Goal: Information Seeking & Learning: Learn about a topic

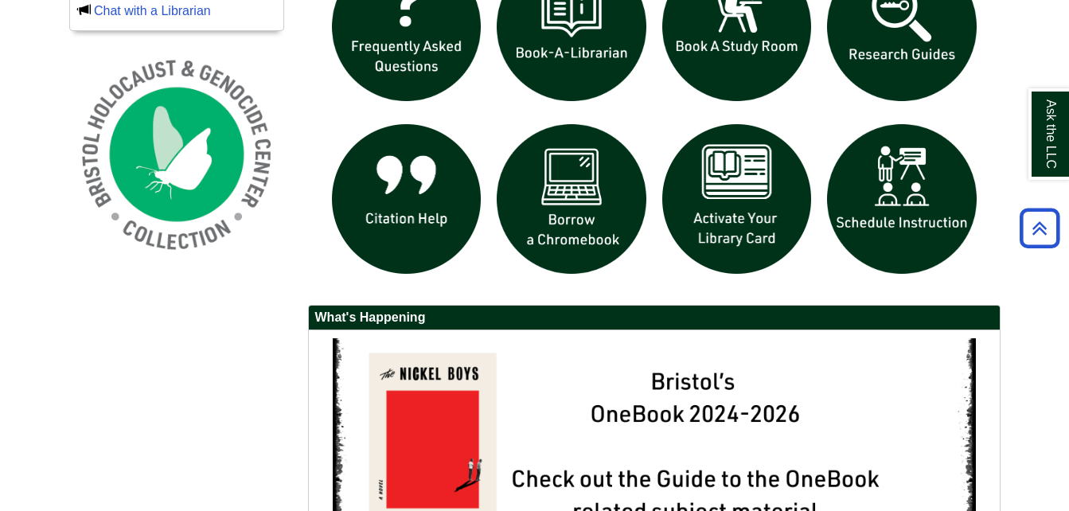
scroll to position [1179, 0]
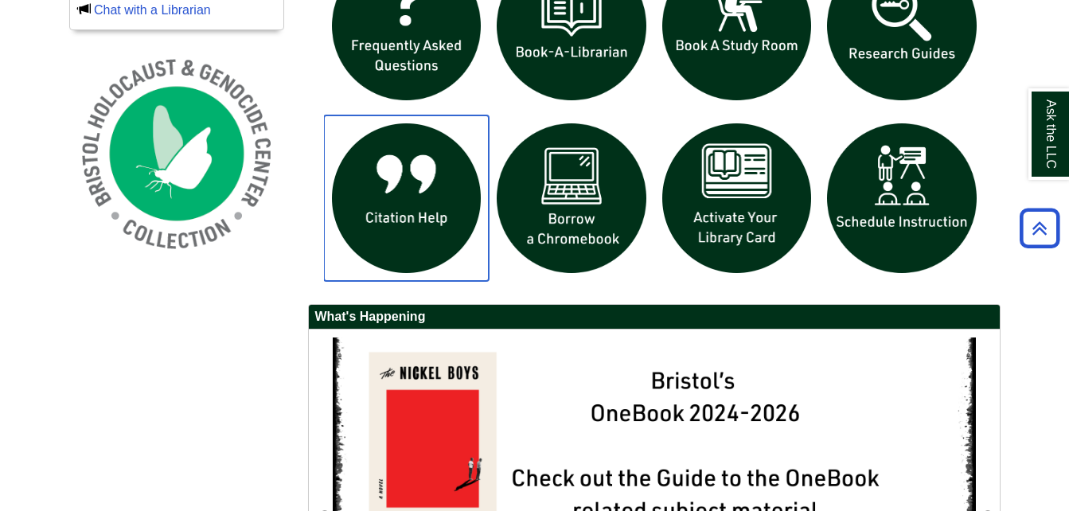
click at [408, 196] on img "slideshow" at bounding box center [407, 198] width 166 height 166
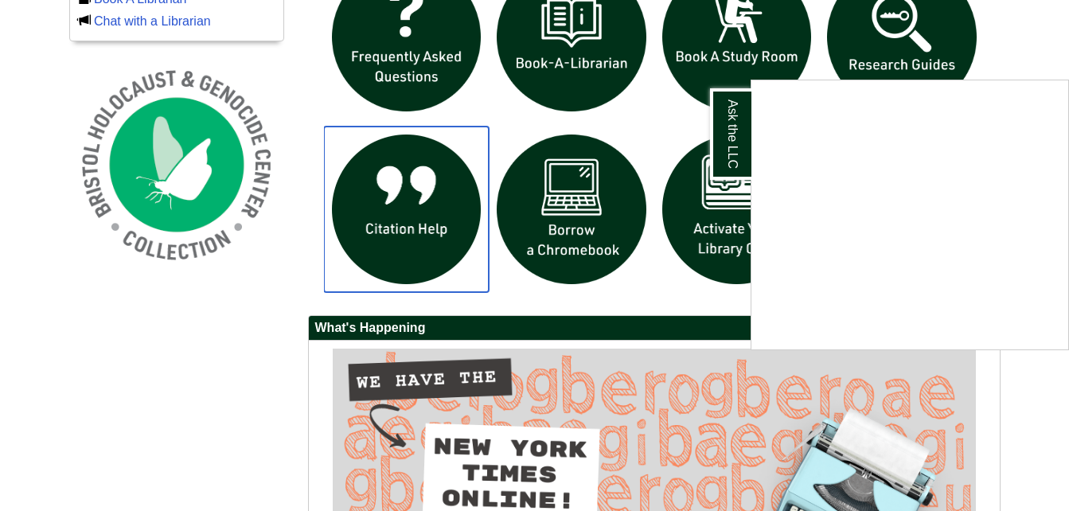
scroll to position [1167, 0]
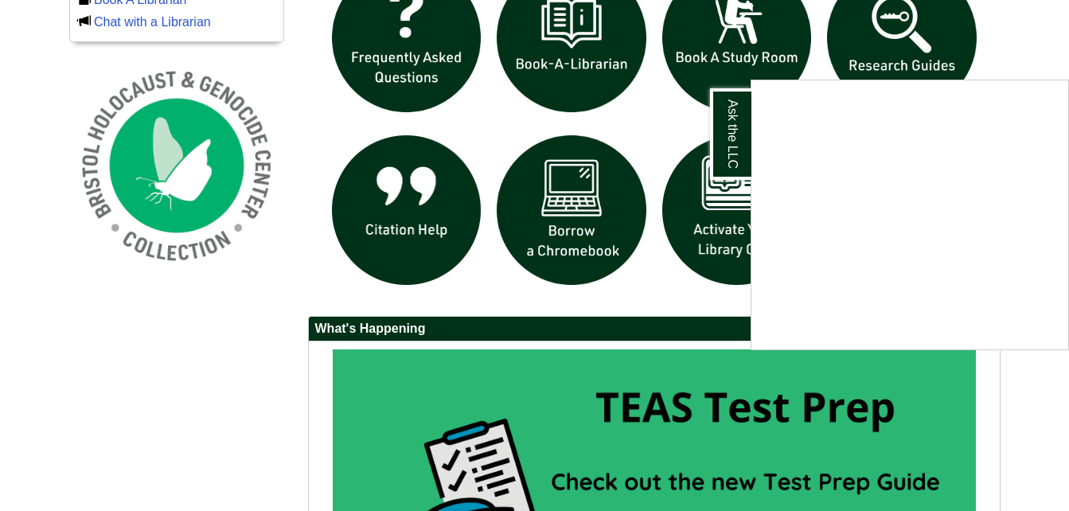
click at [862, 47] on div "Ask the LLC" at bounding box center [534, 255] width 1069 height 511
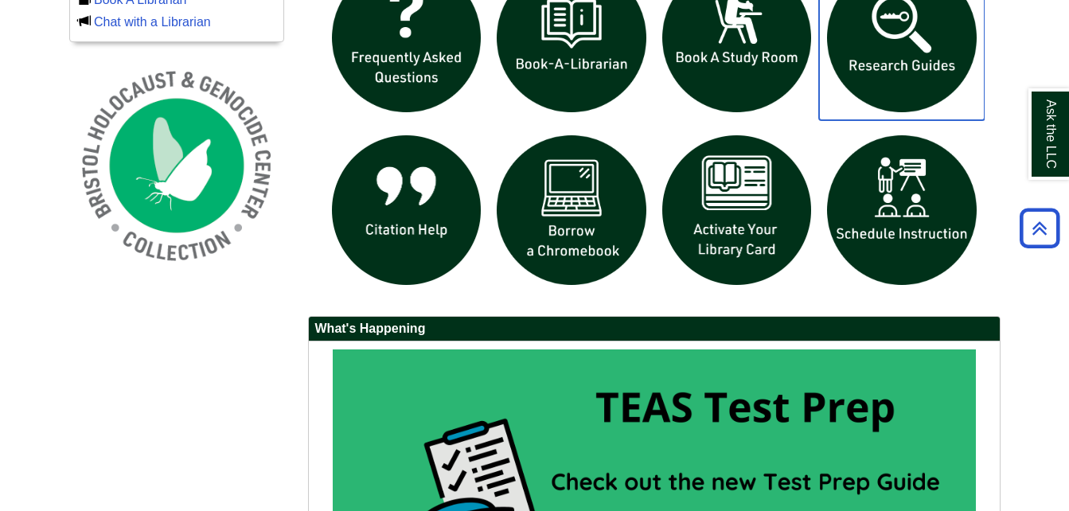
click at [871, 56] on img "slideshow" at bounding box center [902, 38] width 166 height 166
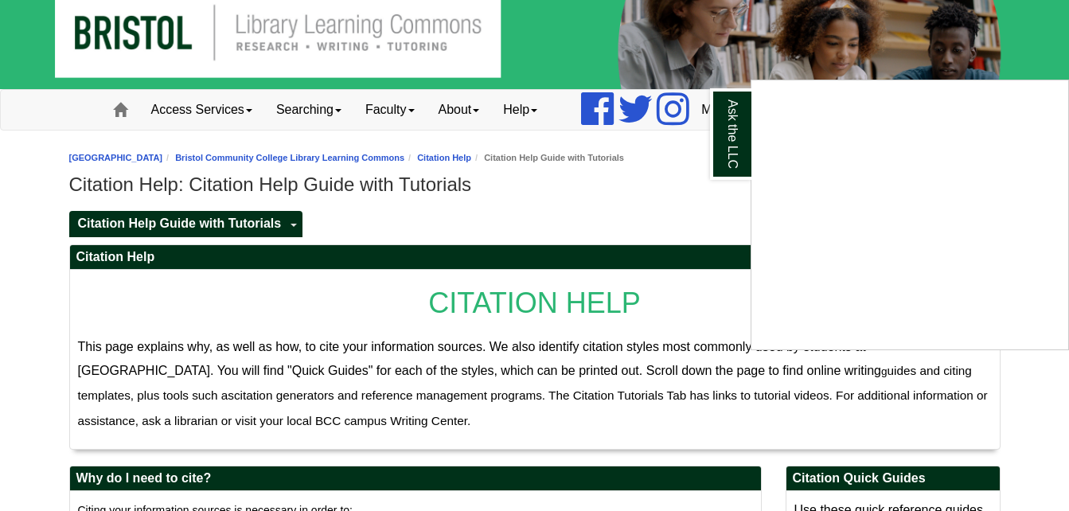
scroll to position [25, 0]
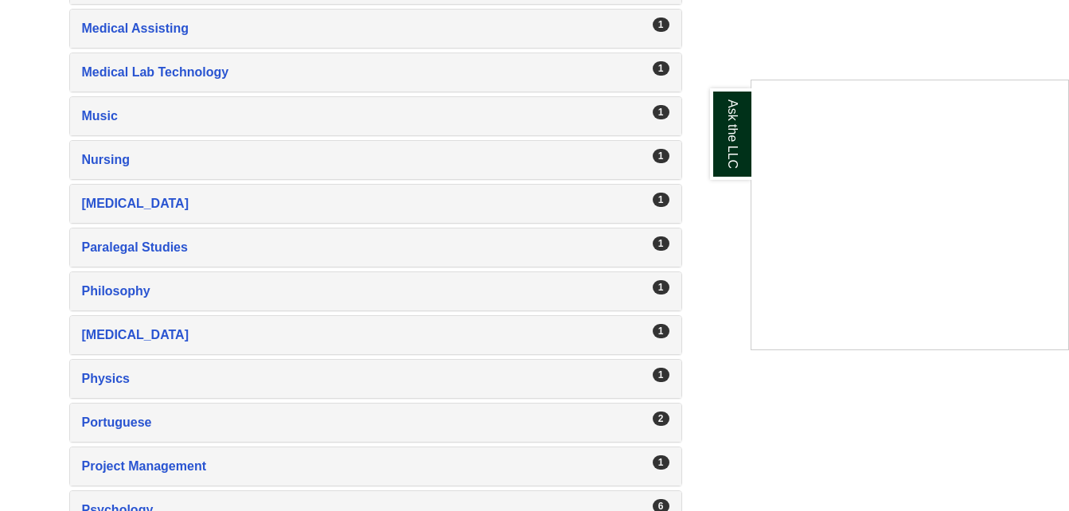
scroll to position [2231, 0]
click at [115, 291] on div "Ask the LLC" at bounding box center [534, 255] width 1069 height 511
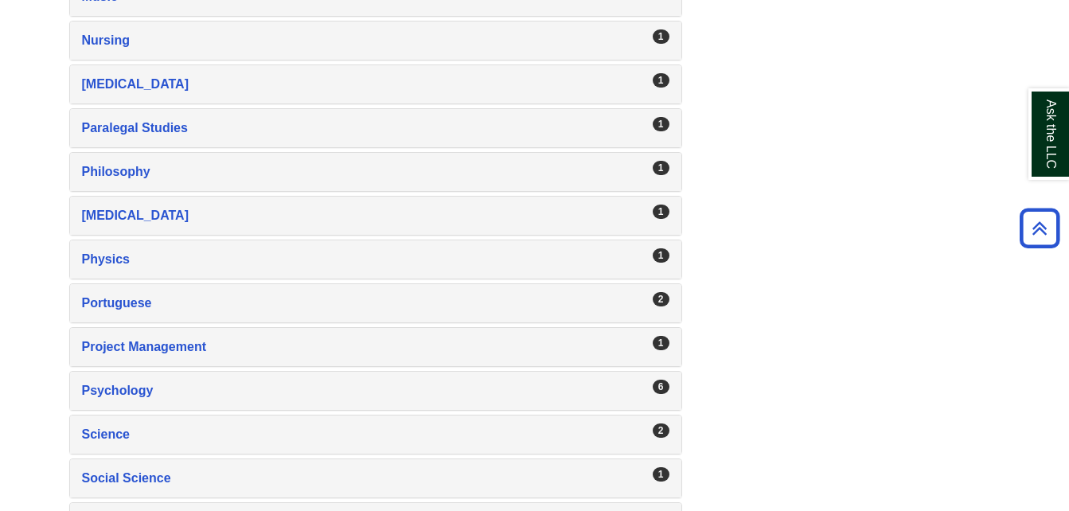
scroll to position [2352, 0]
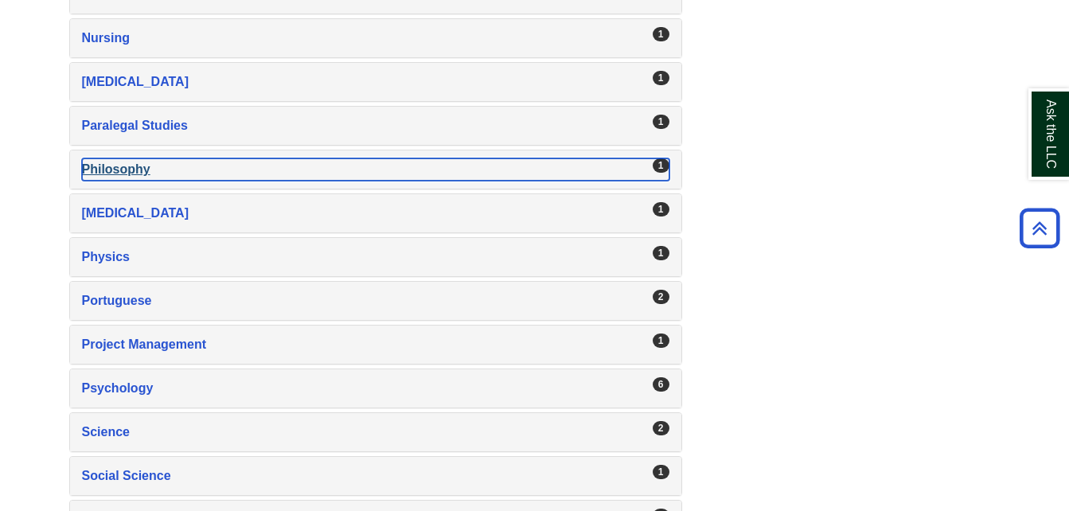
click at [124, 165] on div "Philosophy , 1 guides" at bounding box center [376, 169] width 588 height 22
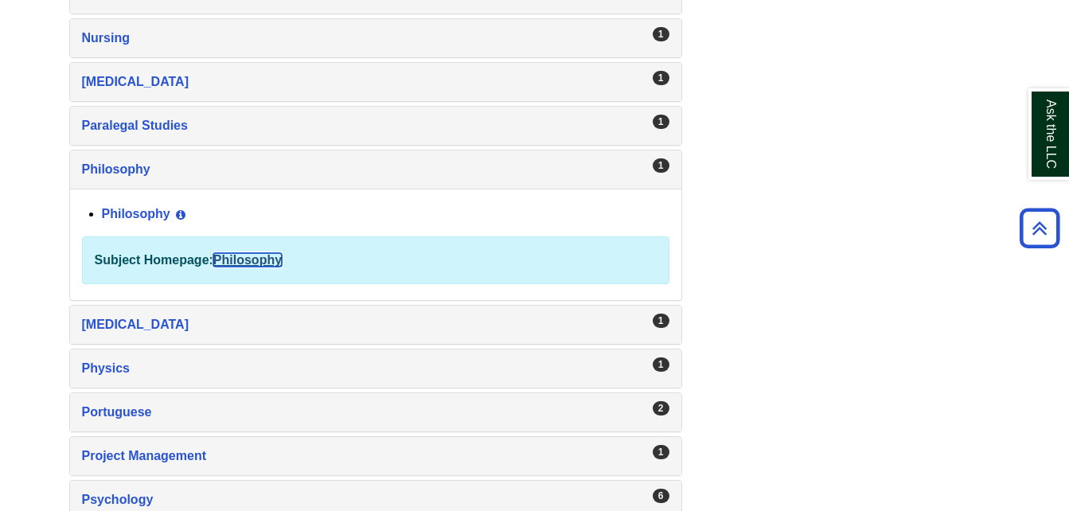
click at [250, 257] on link "Philosophy" at bounding box center [247, 260] width 68 height 14
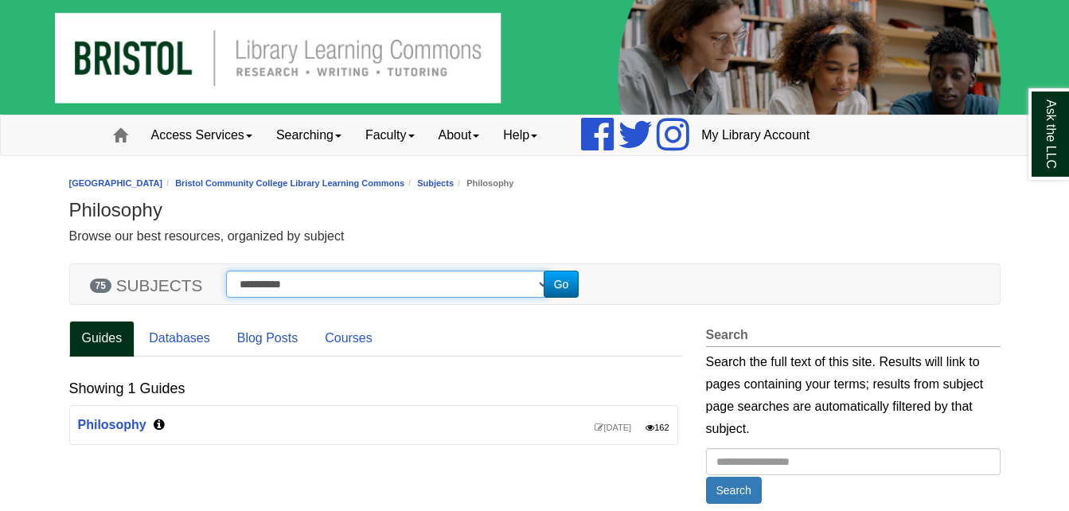
click at [333, 290] on select "**********" at bounding box center [387, 284] width 323 height 27
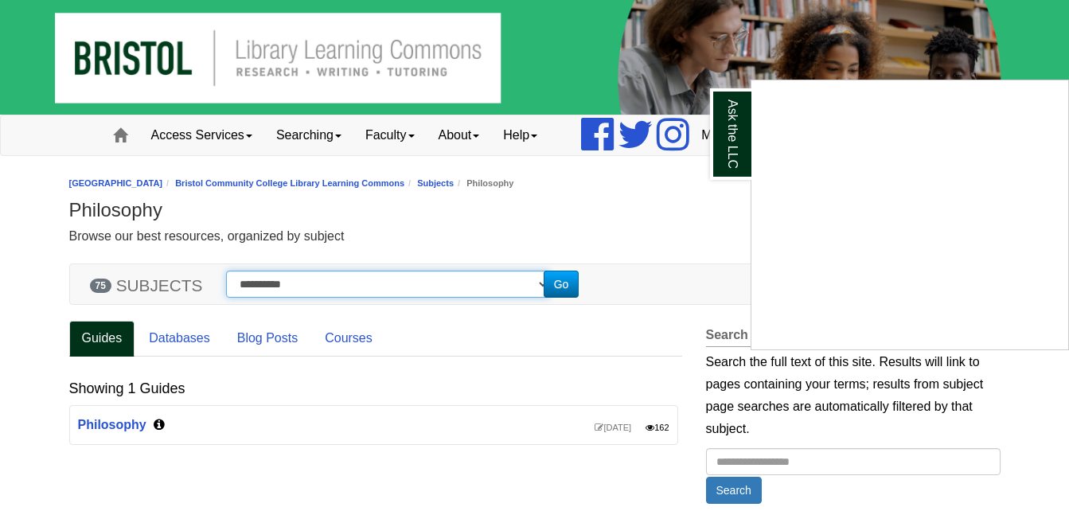
click at [226, 271] on select "**********" at bounding box center [387, 284] width 323 height 27
click at [579, 282] on div "Ask the LLC" at bounding box center [534, 255] width 1069 height 511
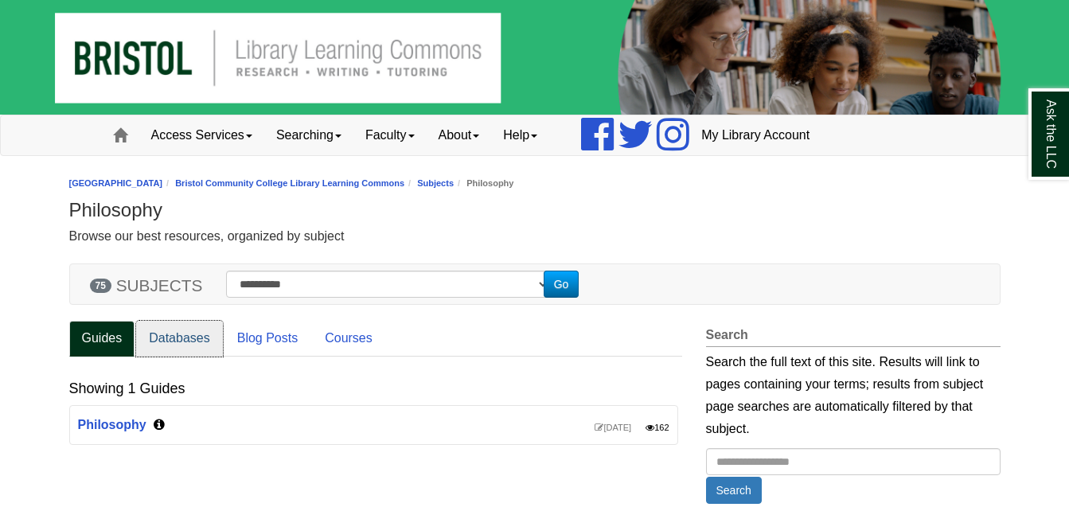
click at [169, 338] on link "Databases" at bounding box center [179, 339] width 87 height 36
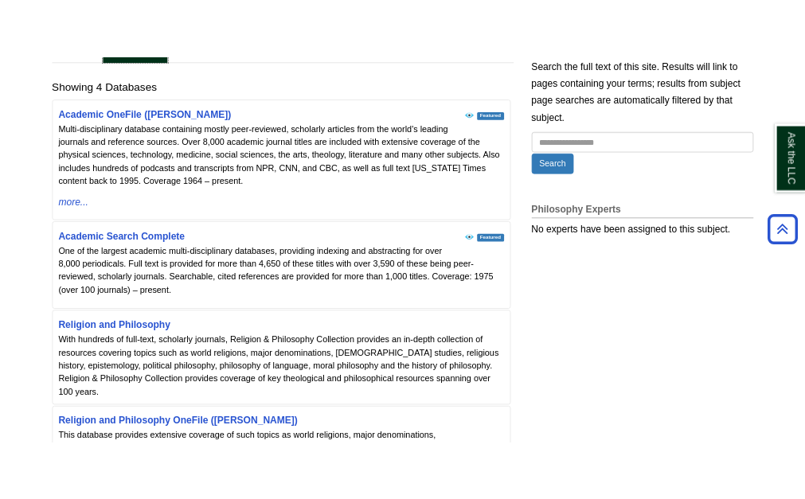
scroll to position [310, 0]
